Goal: Task Accomplishment & Management: Complete application form

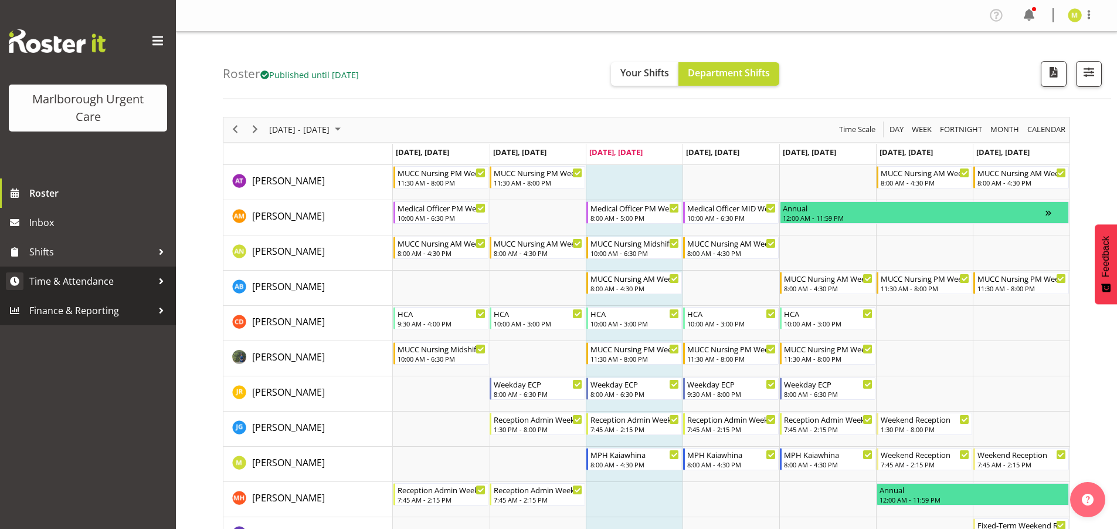
click at [56, 291] on link "Time & Attendance" at bounding box center [88, 280] width 176 height 29
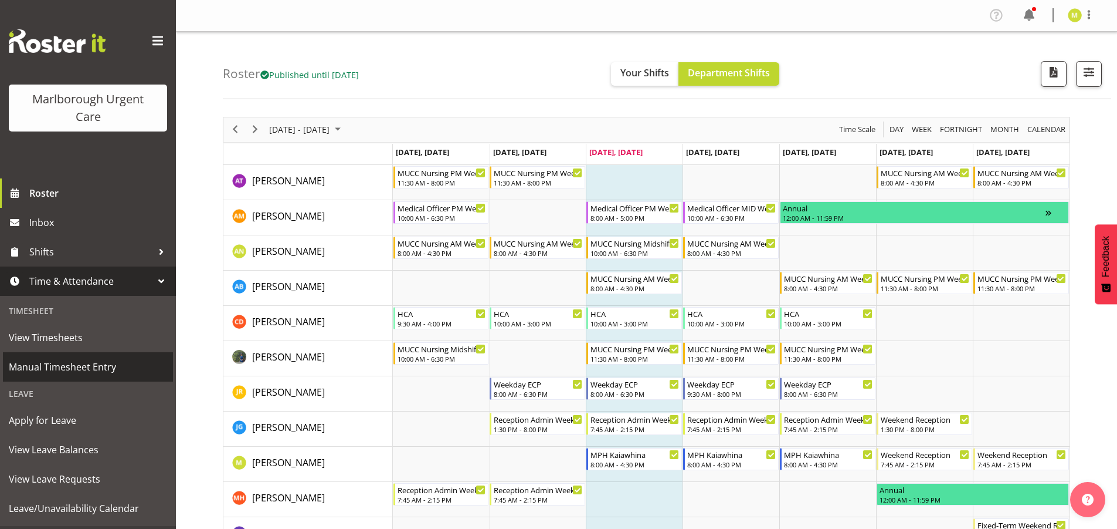
click at [56, 365] on span "Manual Timesheet Entry" at bounding box center [88, 367] width 158 height 18
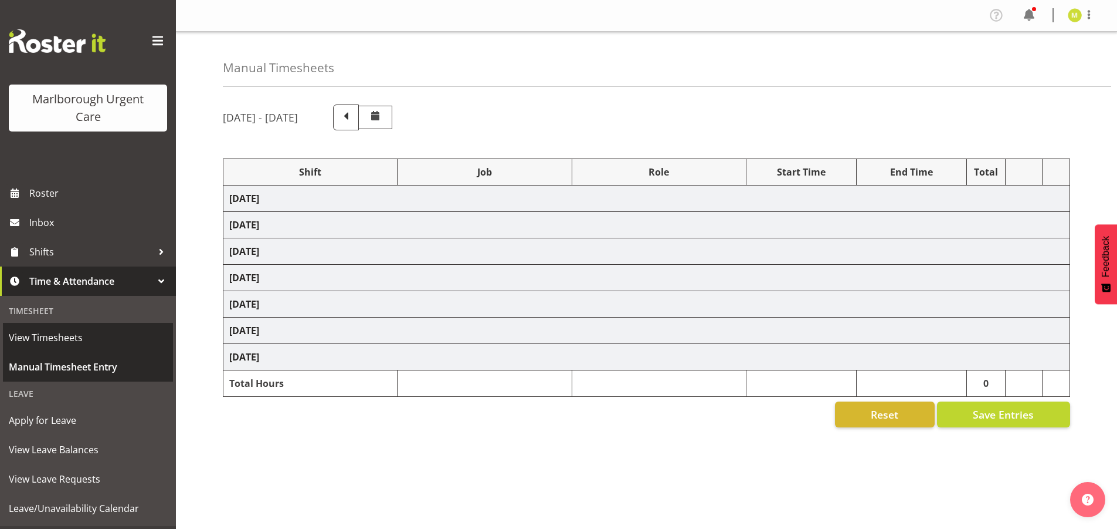
select select "83535"
select select "1575"
select select "83535"
select select "1575"
select select "83535"
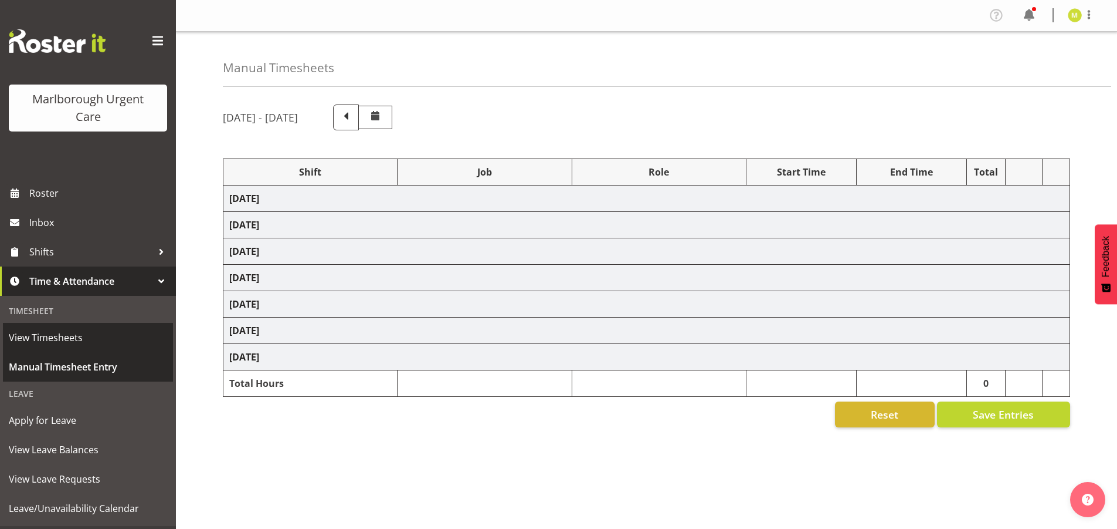
select select "1575"
select select "80770"
select select "1563"
select select "80770"
select select "1563"
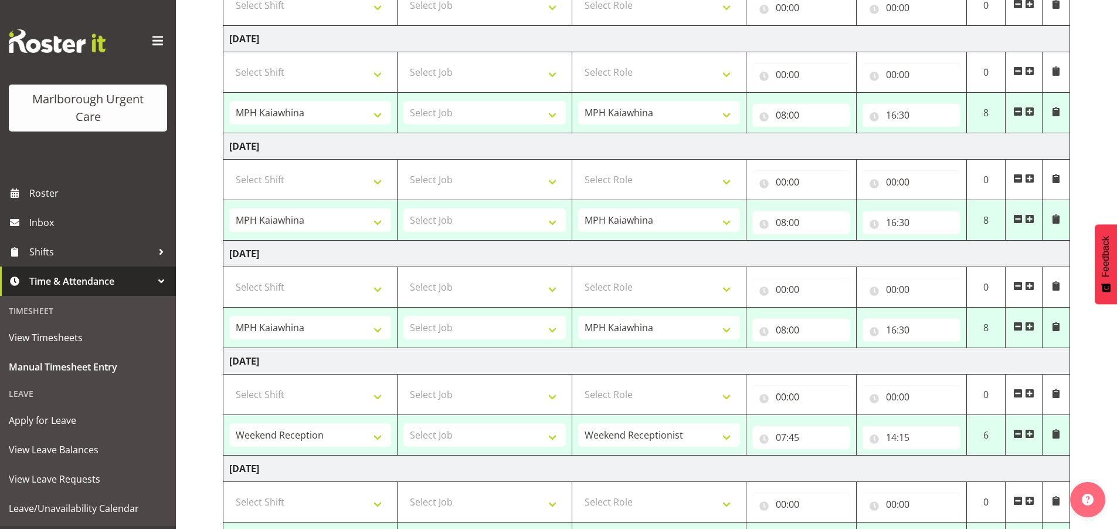
scroll to position [235, 0]
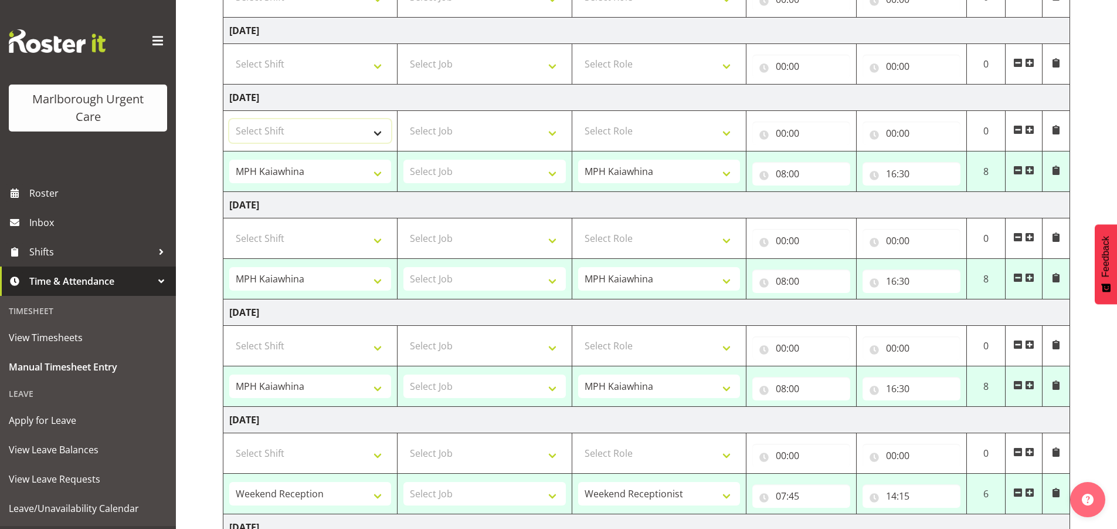
click at [365, 128] on select "Select Shift Admin Back Office Functions Admin Back Office Functions Casual Add…" at bounding box center [310, 130] width 162 height 23
select select "81205"
click at [229, 119] on select "Select Shift Admin Back Office Functions Admin Back Office Functions Casual Add…" at bounding box center [310, 130] width 162 height 23
click at [431, 132] on select "Select Job" at bounding box center [485, 130] width 162 height 23
click at [446, 133] on select "Select Job" at bounding box center [485, 130] width 162 height 23
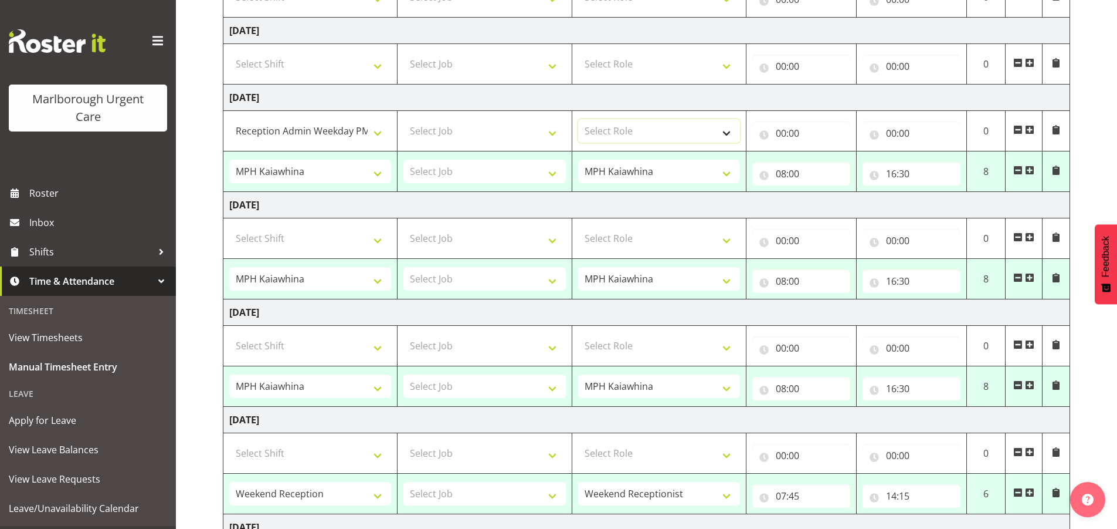
click at [598, 130] on select "Select Role Receptionist / Admin Weekend Receptionist MPH [PERSON_NAME]" at bounding box center [659, 130] width 162 height 23
select select "1558"
click at [578, 119] on select "Select Role Receptionist / Admin Weekend Receptionist MPH [PERSON_NAME]" at bounding box center [659, 130] width 162 height 23
click at [785, 133] on input "00:00" at bounding box center [802, 132] width 98 height 23
click at [831, 167] on select "00 01 02 03 04 05 06 07 08 09 10 11 12 13 14 15 16 17 18 19 20 21 22 23" at bounding box center [832, 163] width 26 height 23
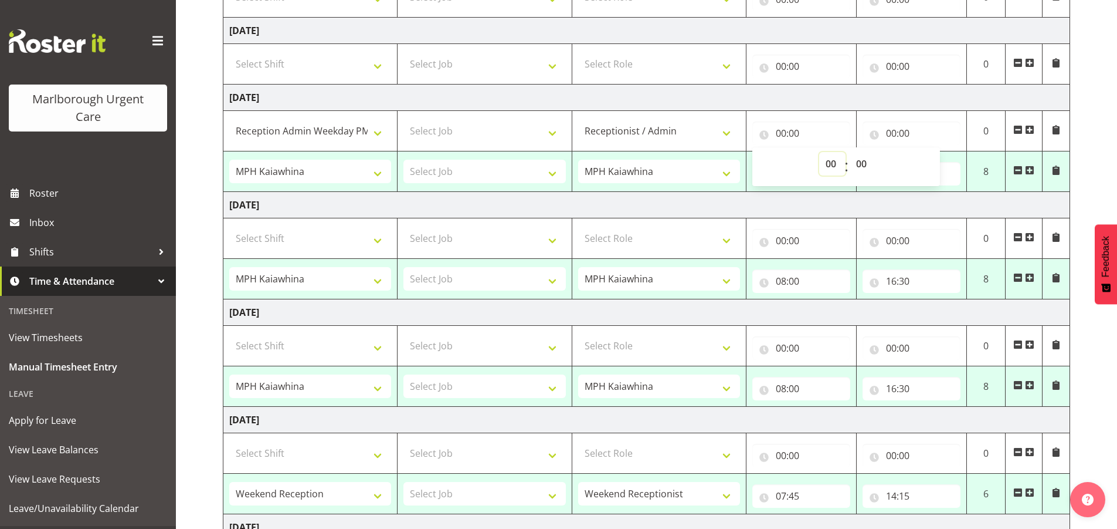
select select "17"
click at [819, 152] on select "00 01 02 03 04 05 06 07 08 09 10 11 12 13 14 15 16 17 18 19 20 21 22 23" at bounding box center [832, 163] width 26 height 23
type input "17:00"
click at [885, 131] on input "00:00" at bounding box center [912, 132] width 98 height 23
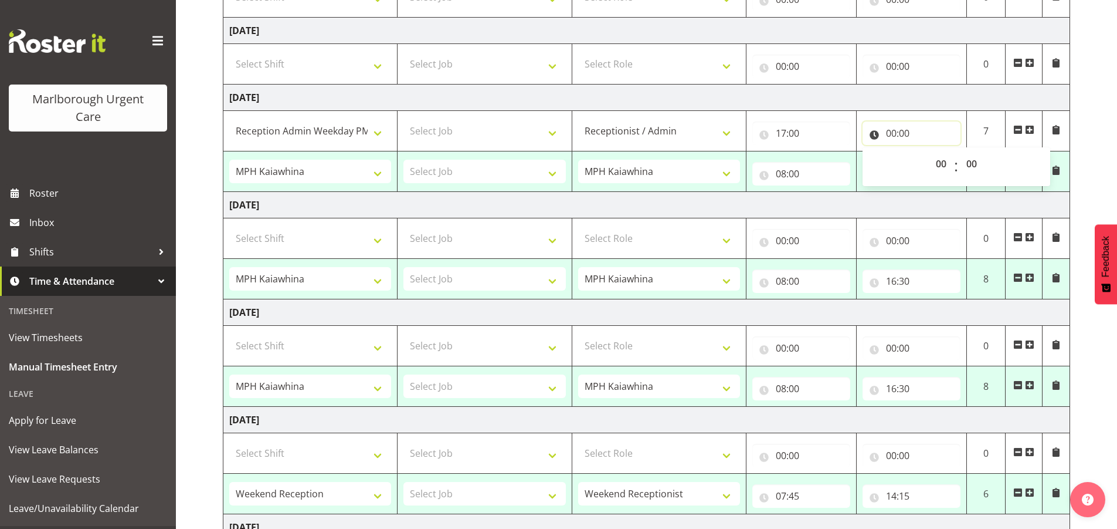
click at [900, 131] on input "00:00" at bounding box center [912, 132] width 98 height 23
drag, startPoint x: 892, startPoint y: 135, endPoint x: 903, endPoint y: 140, distance: 12.6
click at [892, 134] on input "00:00" at bounding box center [912, 132] width 98 height 23
click at [940, 165] on select "00 01 02 03 04 05 06 07 08 09 10 11 12 13 14 15 16 17 18 19 20 21 22 23" at bounding box center [943, 163] width 26 height 23
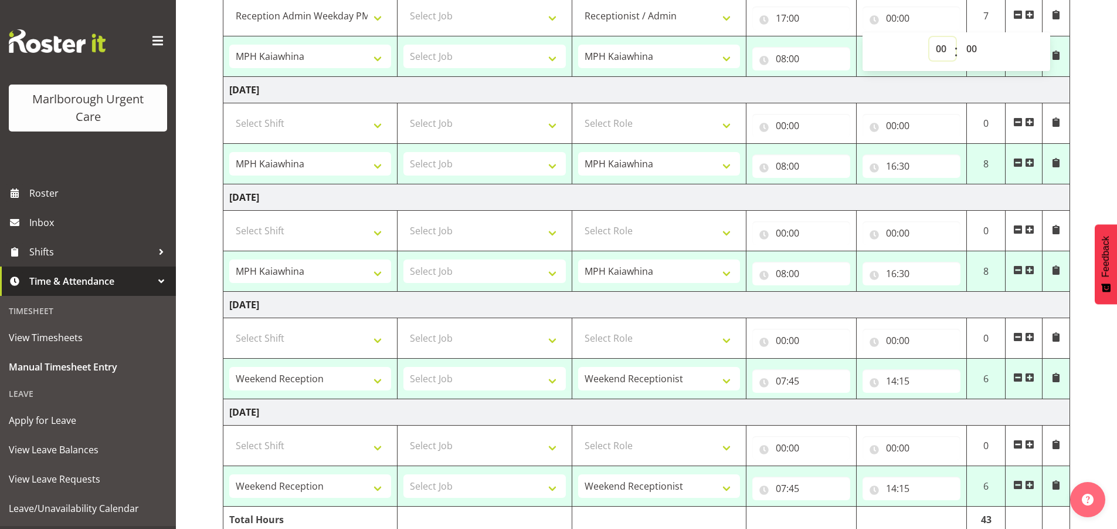
scroll to position [352, 0]
click at [943, 45] on select "00 01 02 03 04 05 06 07 08 09 10 11 12 13 14 15 16 17 18 19 20 21 22 23" at bounding box center [943, 46] width 26 height 23
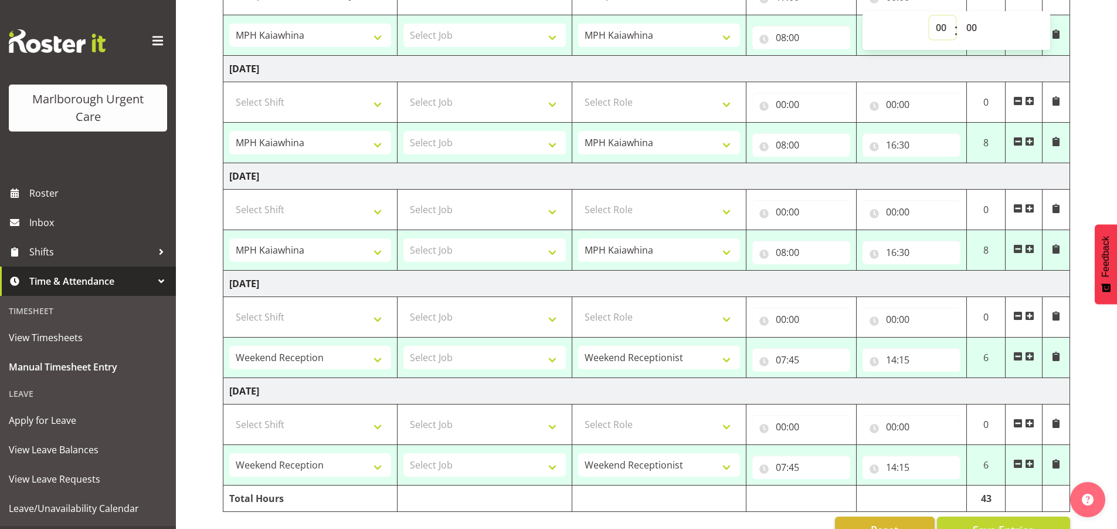
scroll to position [284, 0]
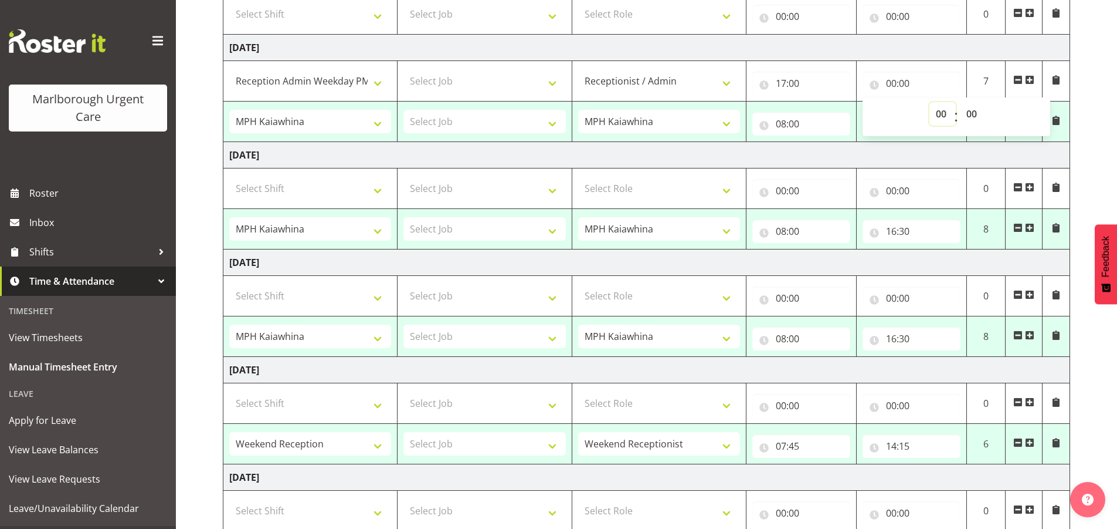
click at [940, 117] on select "00 01 02 03 04 05 06 07 08 09 10 11 12 13 14 15 16 17 18 19 20 21 22 23" at bounding box center [943, 113] width 26 height 23
select select "20"
click at [930, 102] on select "00 01 02 03 04 05 06 07 08 09 10 11 12 13 14 15 16 17 18 19 20 21 22 23" at bounding box center [943, 113] width 26 height 23
type input "20:00"
click at [968, 116] on select "00 01 02 03 04 05 06 07 08 09 10 11 12 13 14 15 16 17 18 19 20 21 22 23 24 25 2…" at bounding box center [973, 113] width 26 height 23
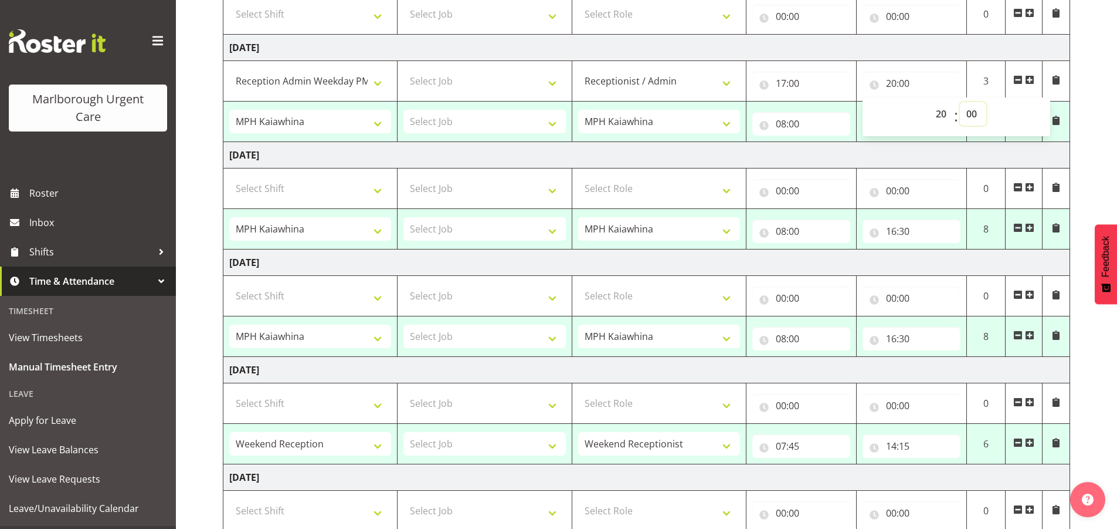
select select "30"
click at [960, 102] on select "00 01 02 03 04 05 06 07 08 09 10 11 12 13 14 15 16 17 18 19 20 21 22 23 24 25 2…" at bounding box center [973, 113] width 26 height 23
type input "20:30"
click at [1088, 111] on div "[DATE] - [DATE] Shift Job Role Start Time End Time Total [DATE] Select Shift Ad…" at bounding box center [670, 224] width 895 height 826
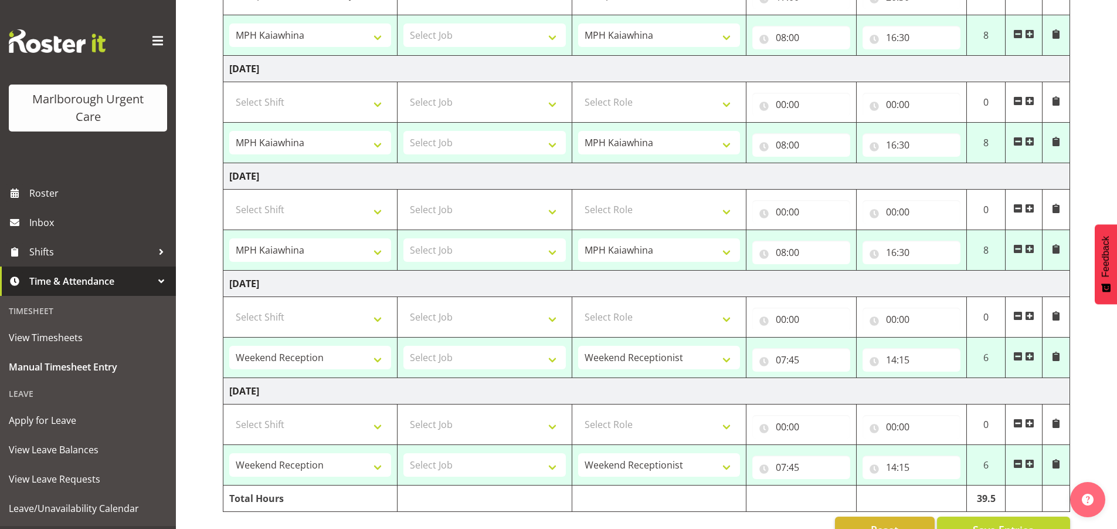
scroll to position [402, 0]
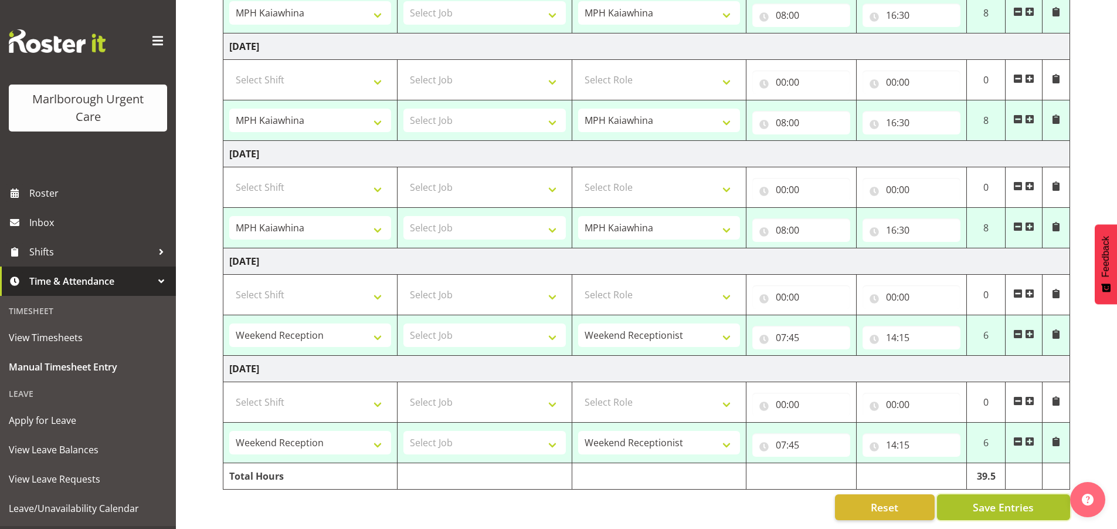
click at [969, 494] on button "Save Entries" at bounding box center [1003, 507] width 133 height 26
select select "83535"
select select "1575"
type input "08:00"
type input "16:30"
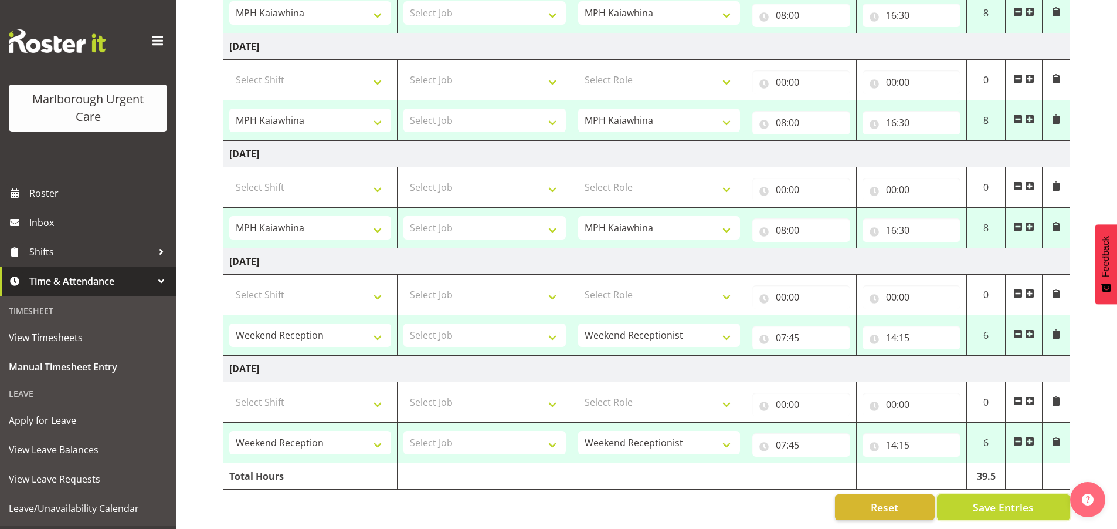
select select "83535"
select select "1575"
type input "08:00"
type input "16:30"
select select "80770"
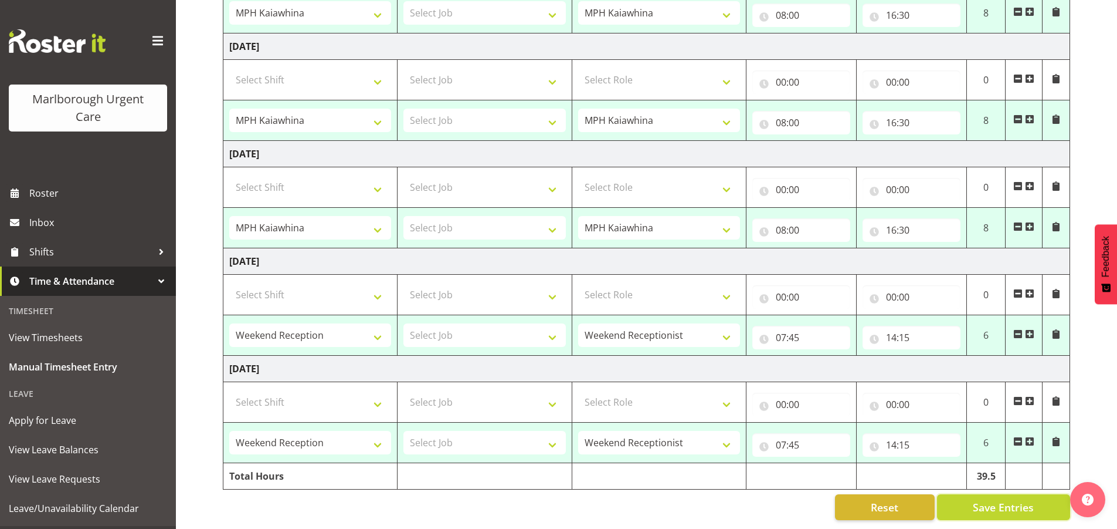
select select "1563"
type input "07:45"
type input "14:15"
select select "80770"
select select "1563"
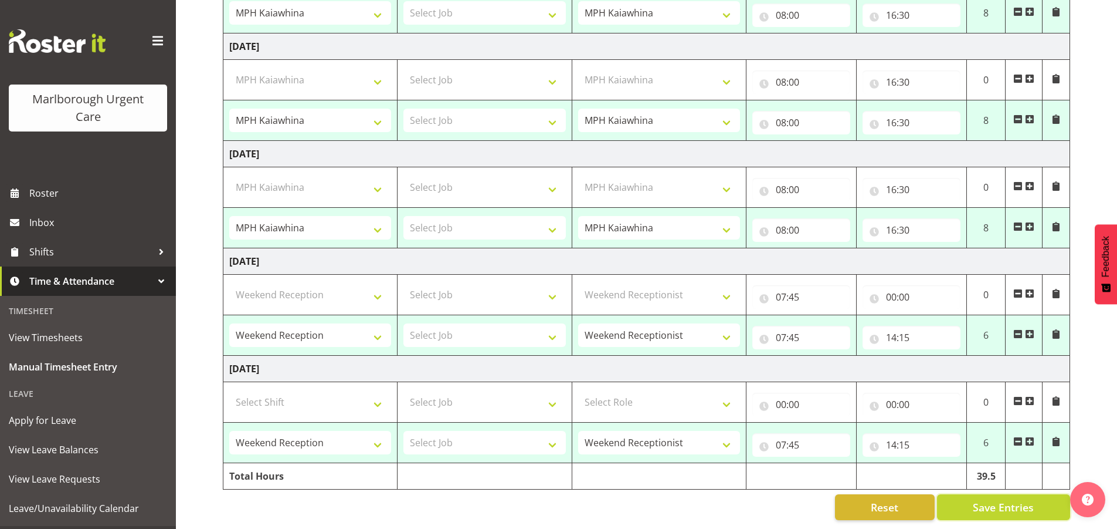
type input "07:45"
type input "14:15"
select select "83535"
select select "1575"
select select "80770"
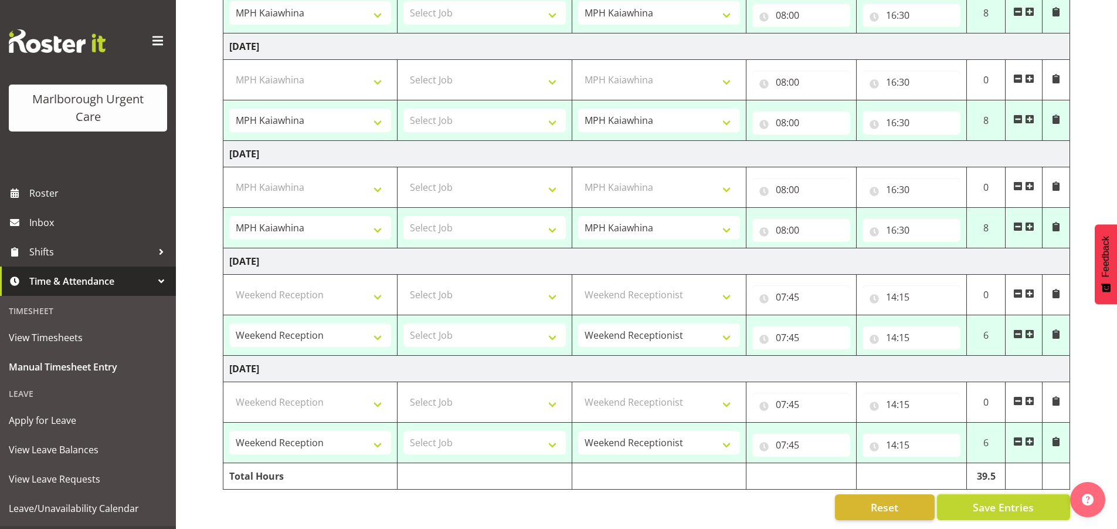
select select "1563"
select select "80770"
select select "1563"
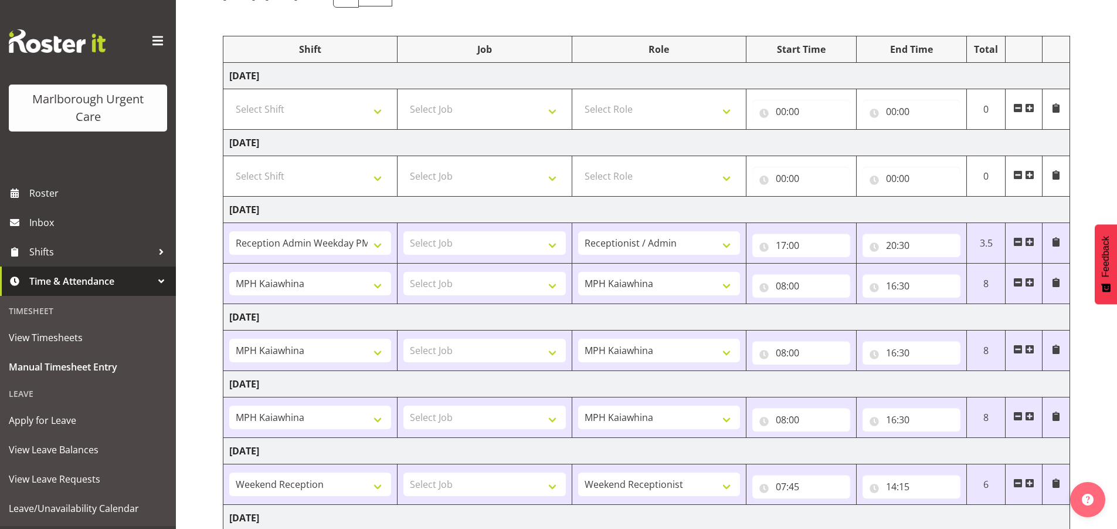
scroll to position [0, 0]
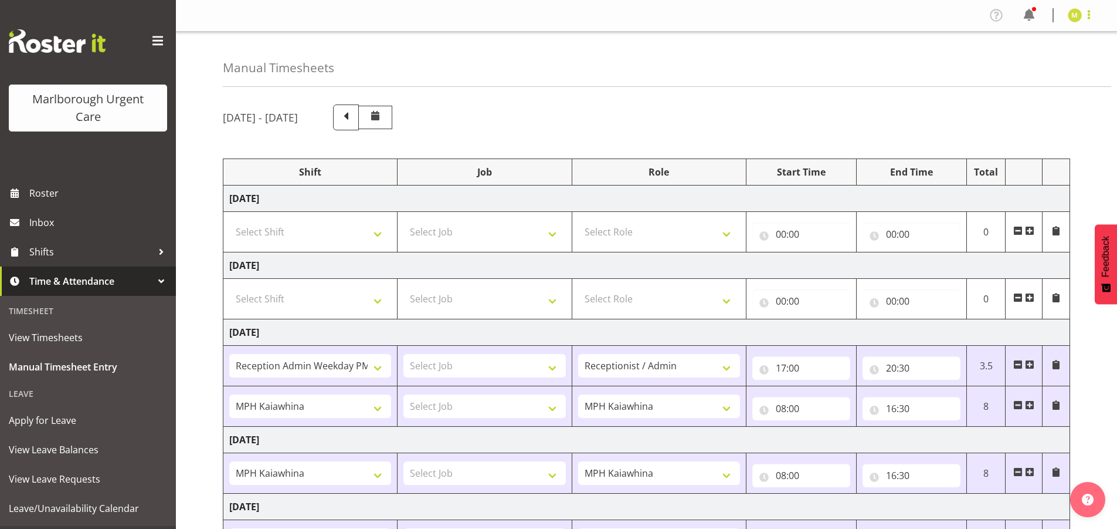
click at [1087, 20] on span at bounding box center [1089, 15] width 14 height 14
click at [1062, 68] on link "Log Out" at bounding box center [1040, 61] width 113 height 21
